Goal: Check status: Check status

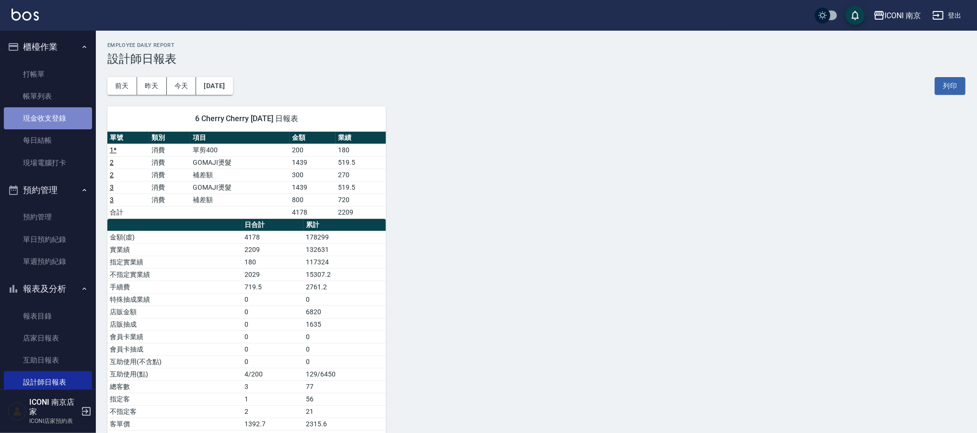
click at [49, 123] on link "現金收支登錄" at bounding box center [48, 118] width 88 height 22
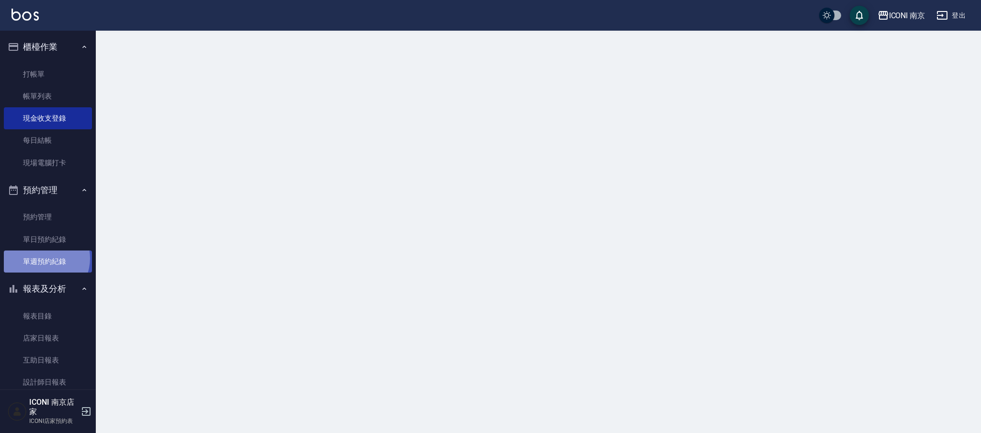
click at [42, 259] on link "單週預約紀錄" at bounding box center [48, 262] width 88 height 22
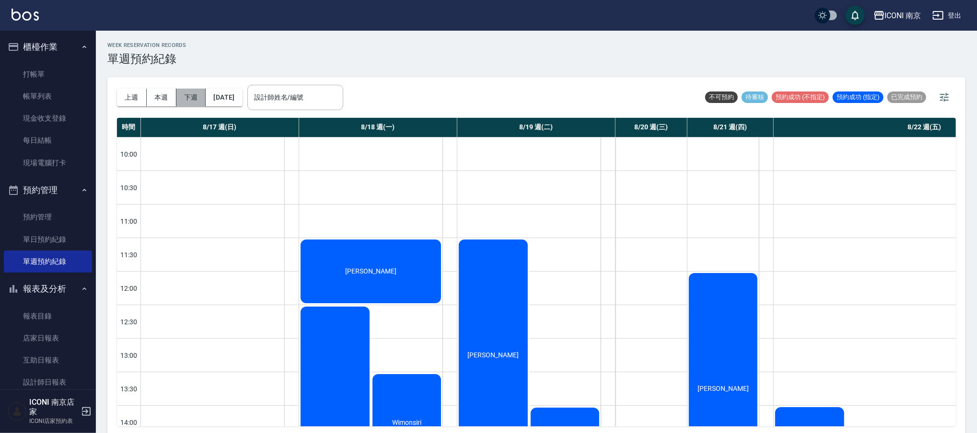
click at [184, 99] on button "下週" at bounding box center [191, 98] width 30 height 18
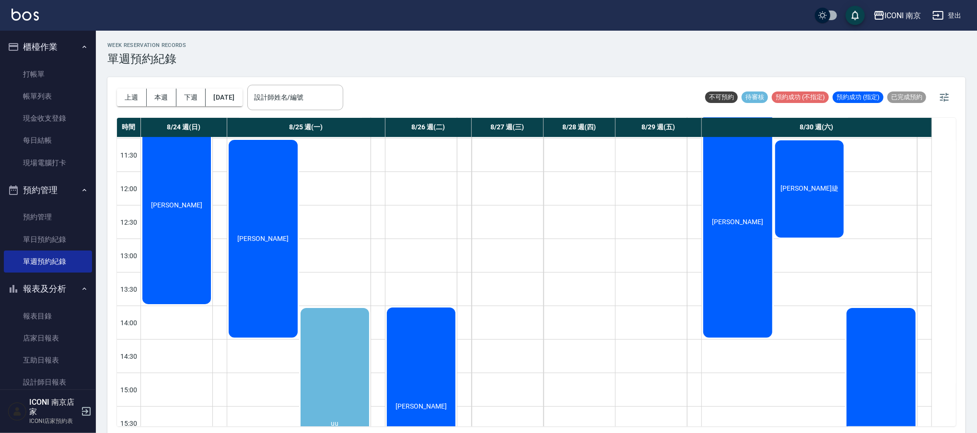
scroll to position [192, 0]
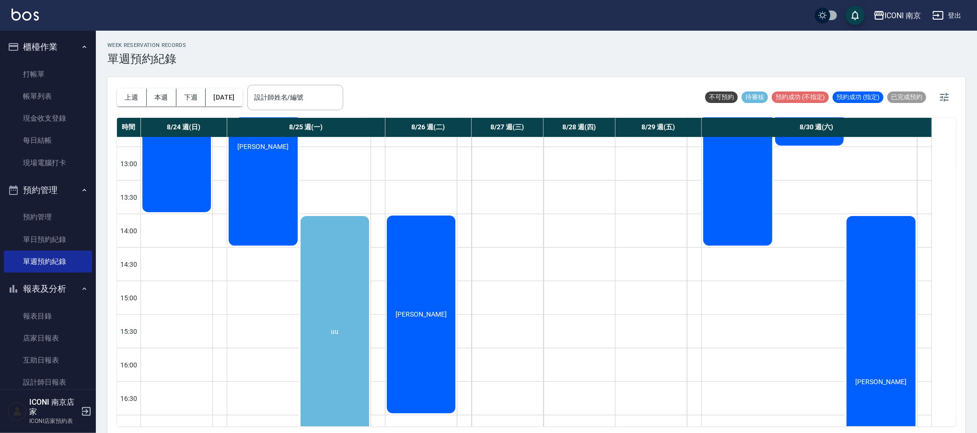
click at [212, 214] on div "[PERSON_NAME]" at bounding box center [176, 113] width 71 height 201
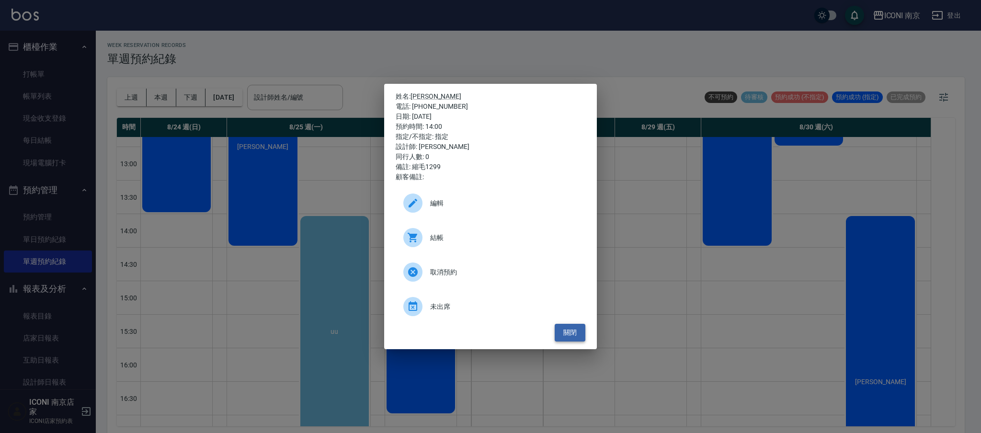
click at [573, 336] on button "關閉" at bounding box center [570, 333] width 31 height 18
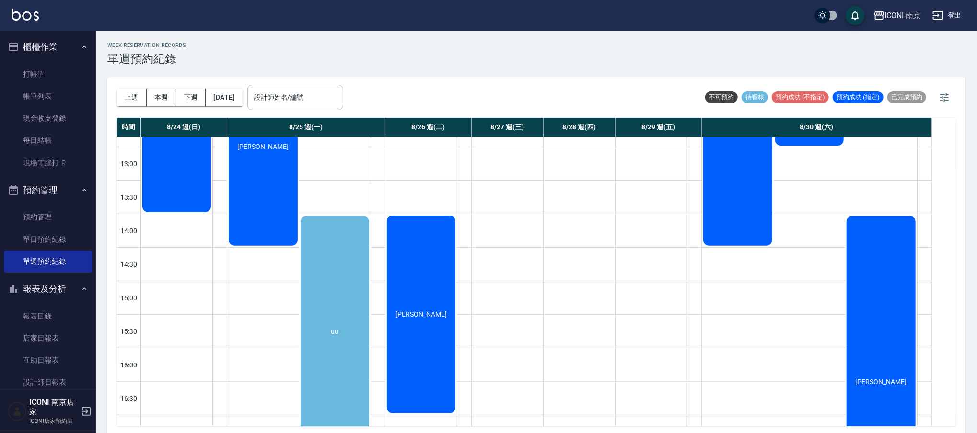
scroll to position [0, 0]
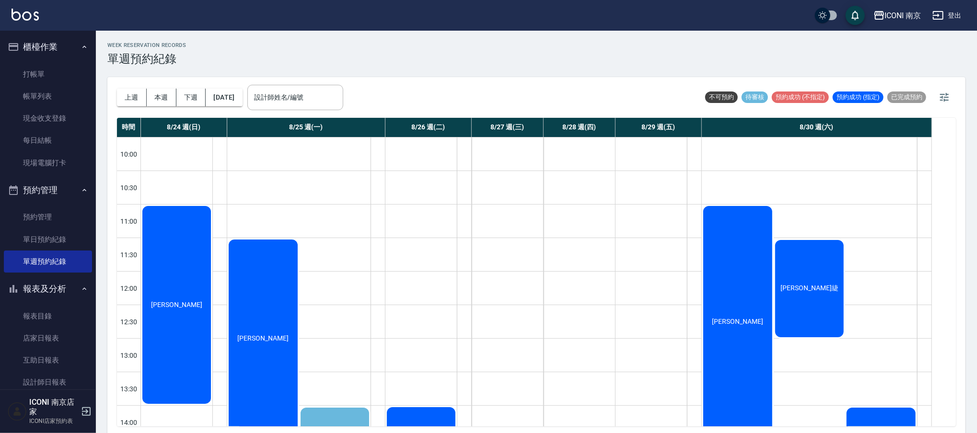
click at [212, 313] on div "[PERSON_NAME]" at bounding box center [176, 305] width 71 height 201
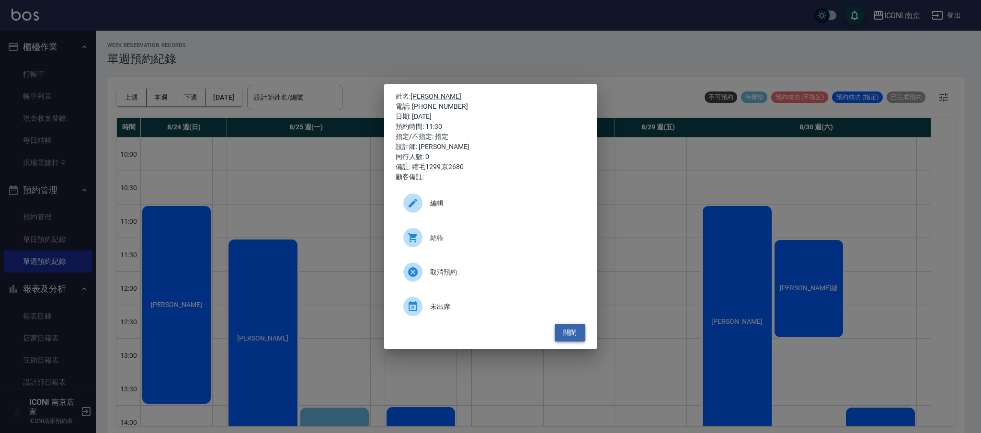
click at [577, 330] on button "關閉" at bounding box center [570, 333] width 31 height 18
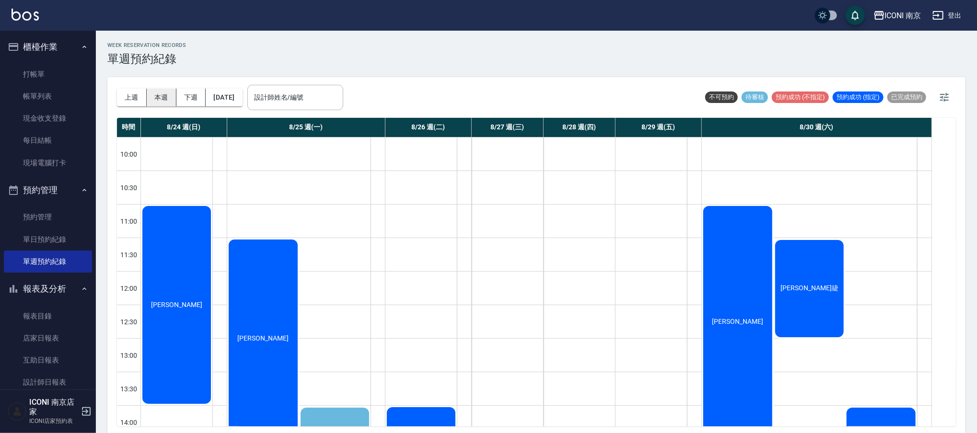
click at [157, 97] on button "本週" at bounding box center [162, 98] width 30 height 18
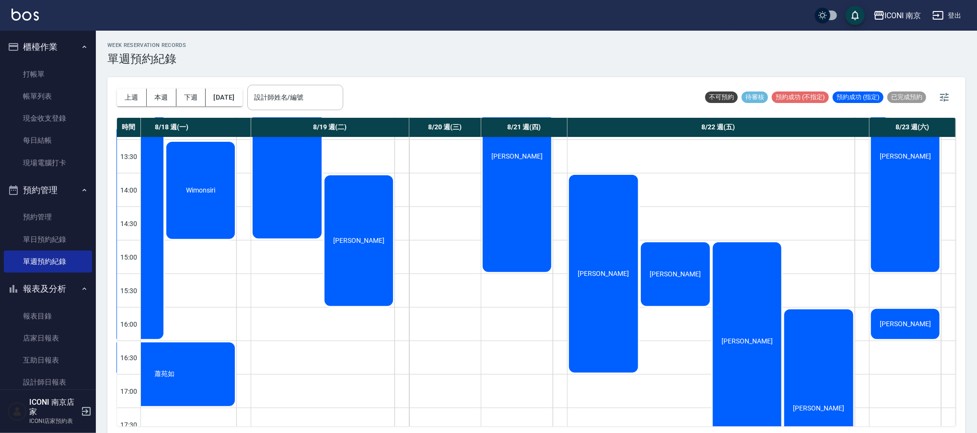
scroll to position [204, 210]
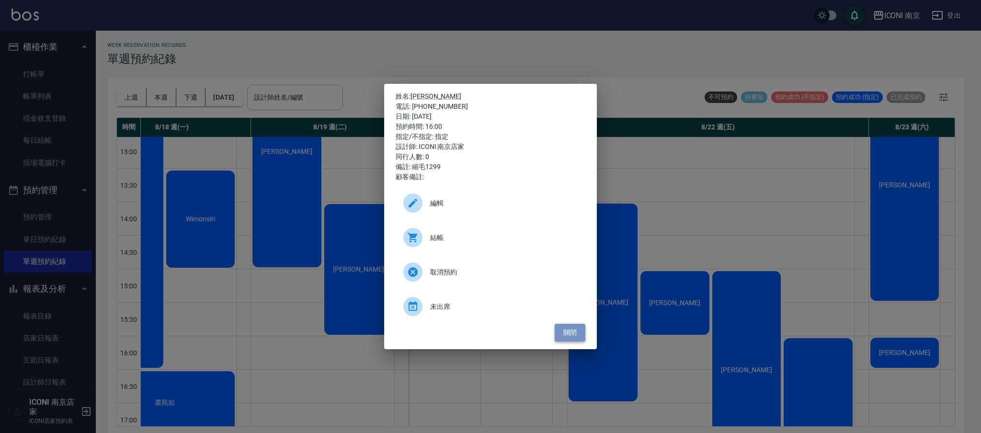
click at [570, 336] on button "關閉" at bounding box center [570, 333] width 31 height 18
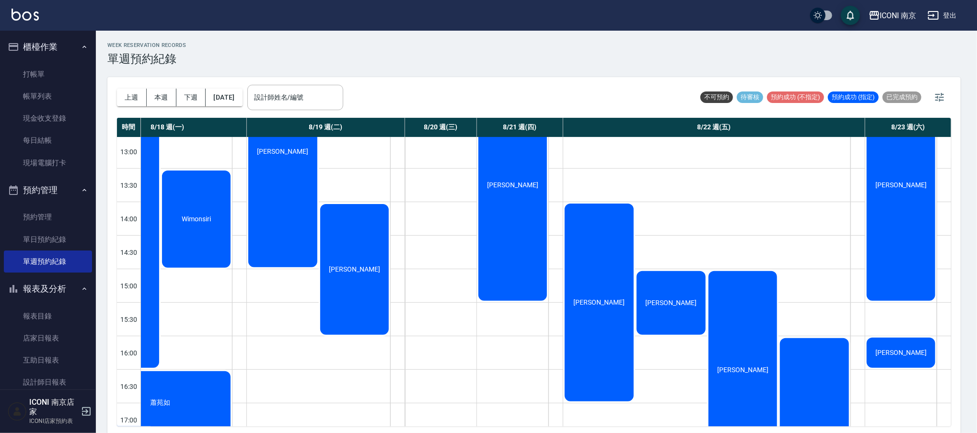
scroll to position [204, 206]
